Goal: Transaction & Acquisition: Purchase product/service

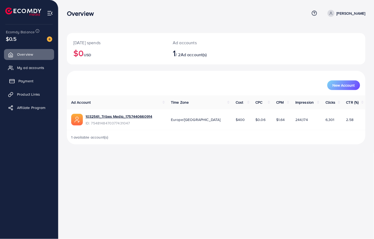
click at [23, 80] on span "Payment" at bounding box center [25, 80] width 15 height 5
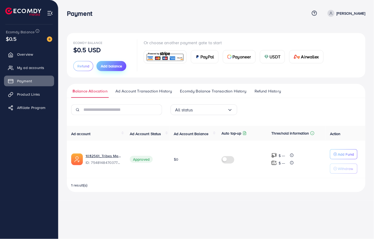
click at [108, 67] on span "Add balance" at bounding box center [111, 65] width 21 height 5
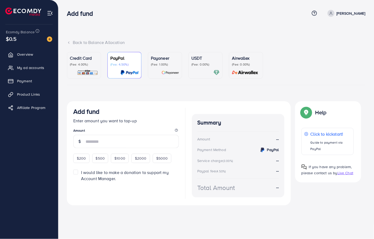
click at [85, 66] on p "(Fee: 4.00%)" at bounding box center [84, 64] width 28 height 4
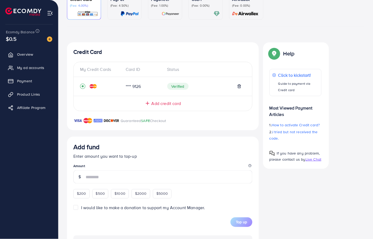
scroll to position [59, 0]
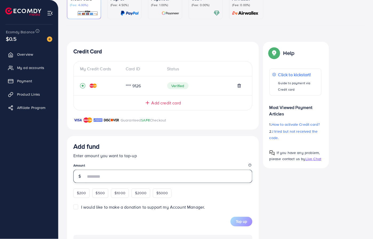
click at [109, 175] on input "number" at bounding box center [169, 176] width 167 height 13
